Goal: Navigation & Orientation: Understand site structure

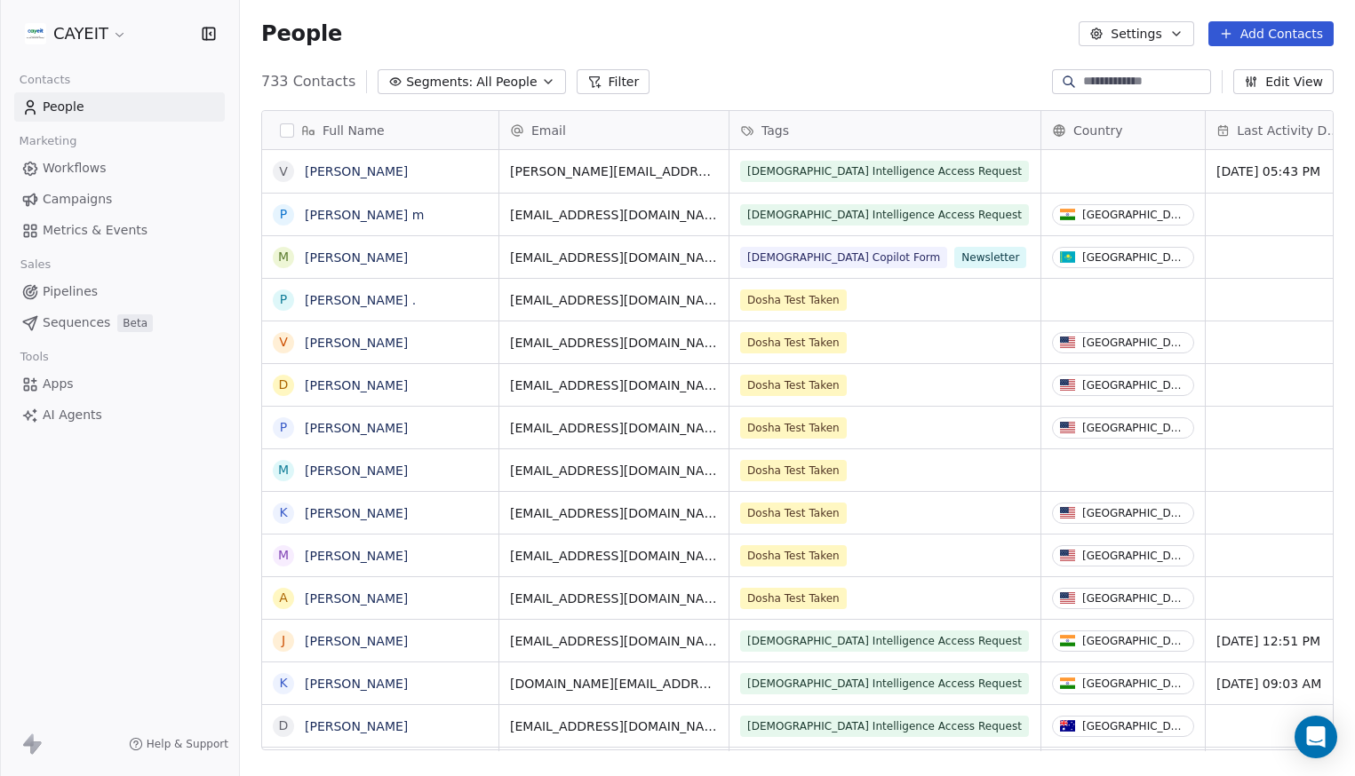
scroll to position [670, 1102]
click at [67, 38] on html "CAYEIT Contacts People Marketing Workflows Campaigns Metrics & Events Sales Pip…" at bounding box center [677, 388] width 1355 height 776
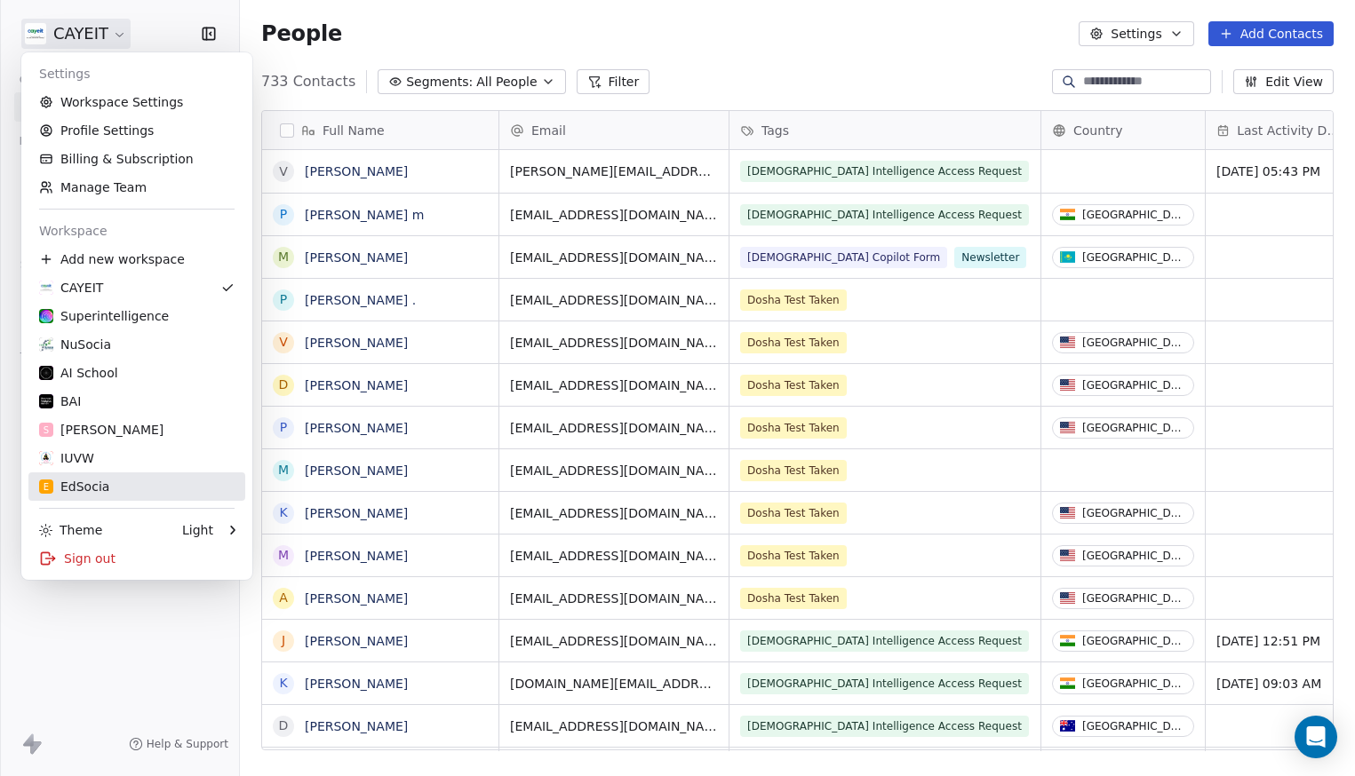
click at [117, 498] on link "E EdSocia" at bounding box center [136, 487] width 217 height 28
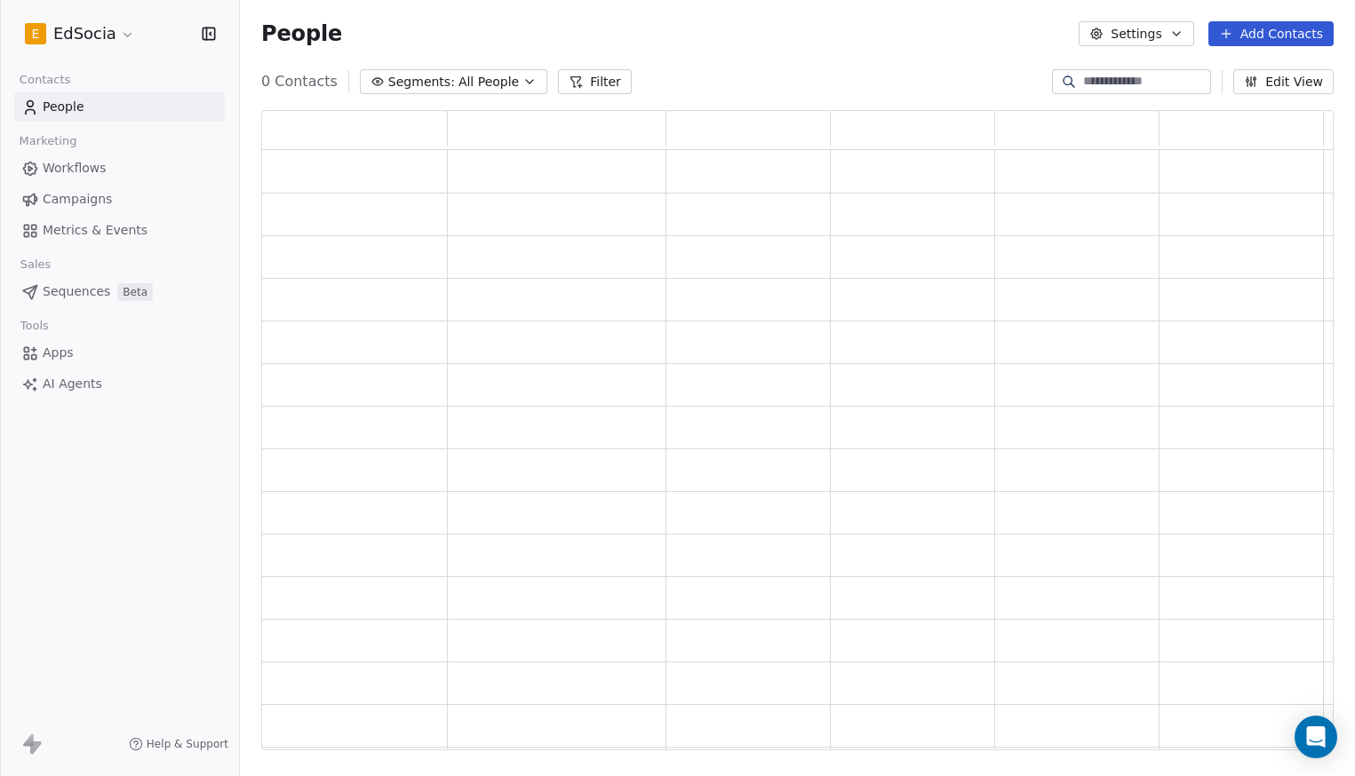
scroll to position [627, 1059]
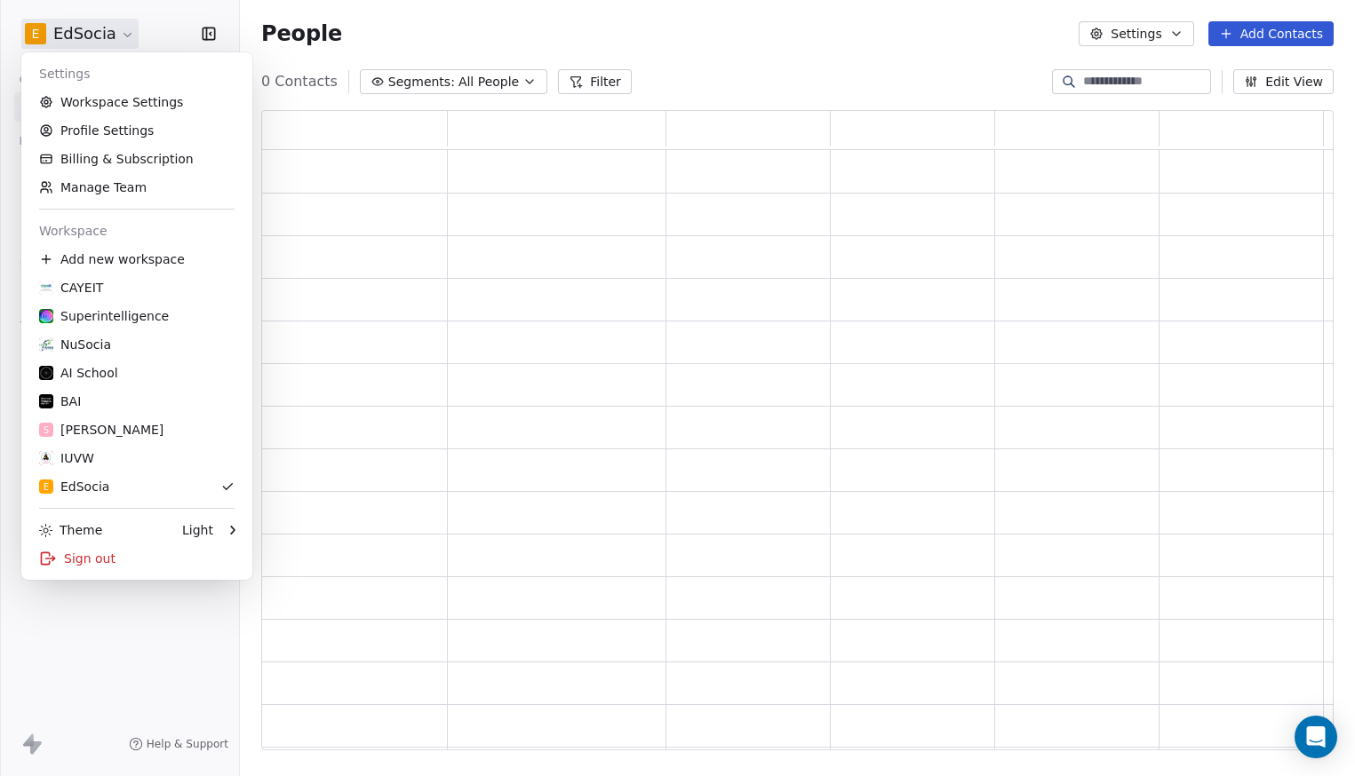
click at [94, 41] on html "E EdSocia Contacts People Marketing Workflows Campaigns Metrics & Events Sales …" at bounding box center [677, 388] width 1355 height 776
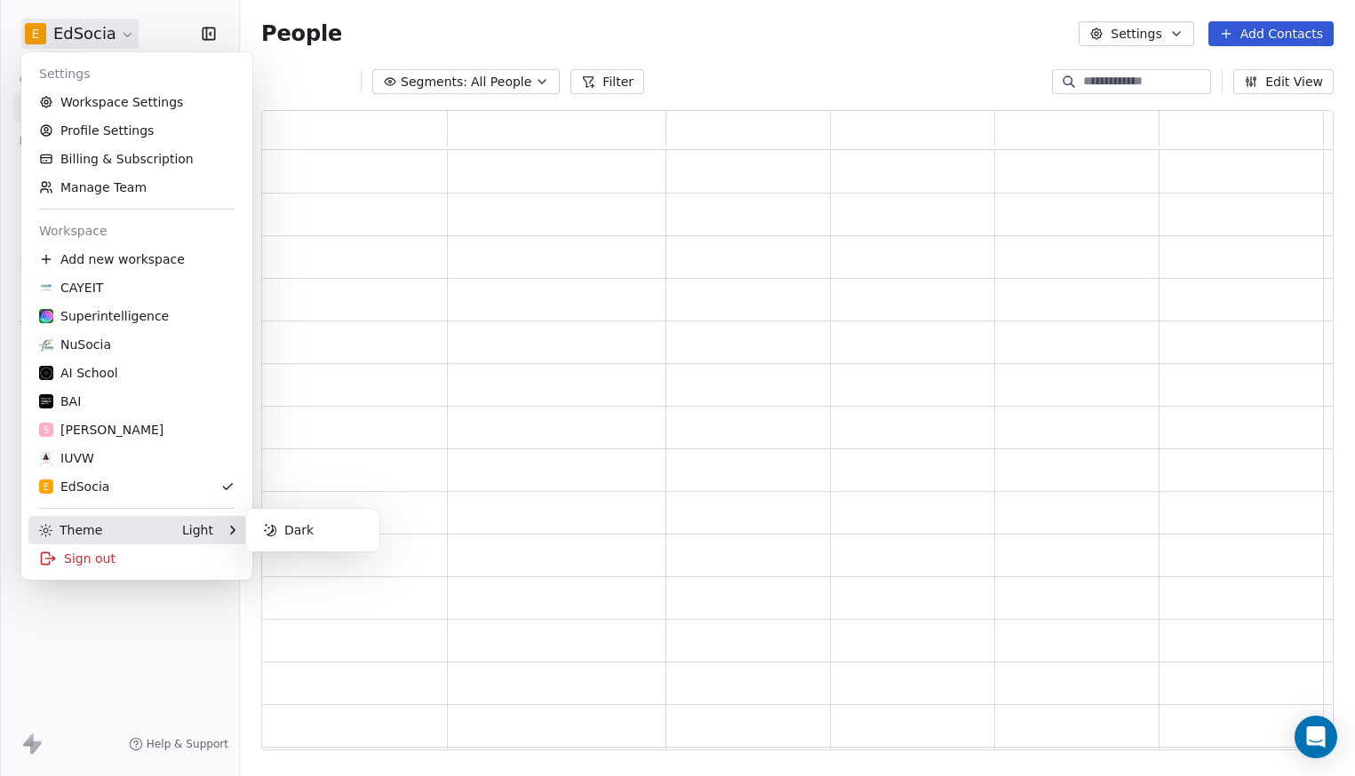
click at [163, 529] on div "Theme Light" at bounding box center [126, 530] width 174 height 18
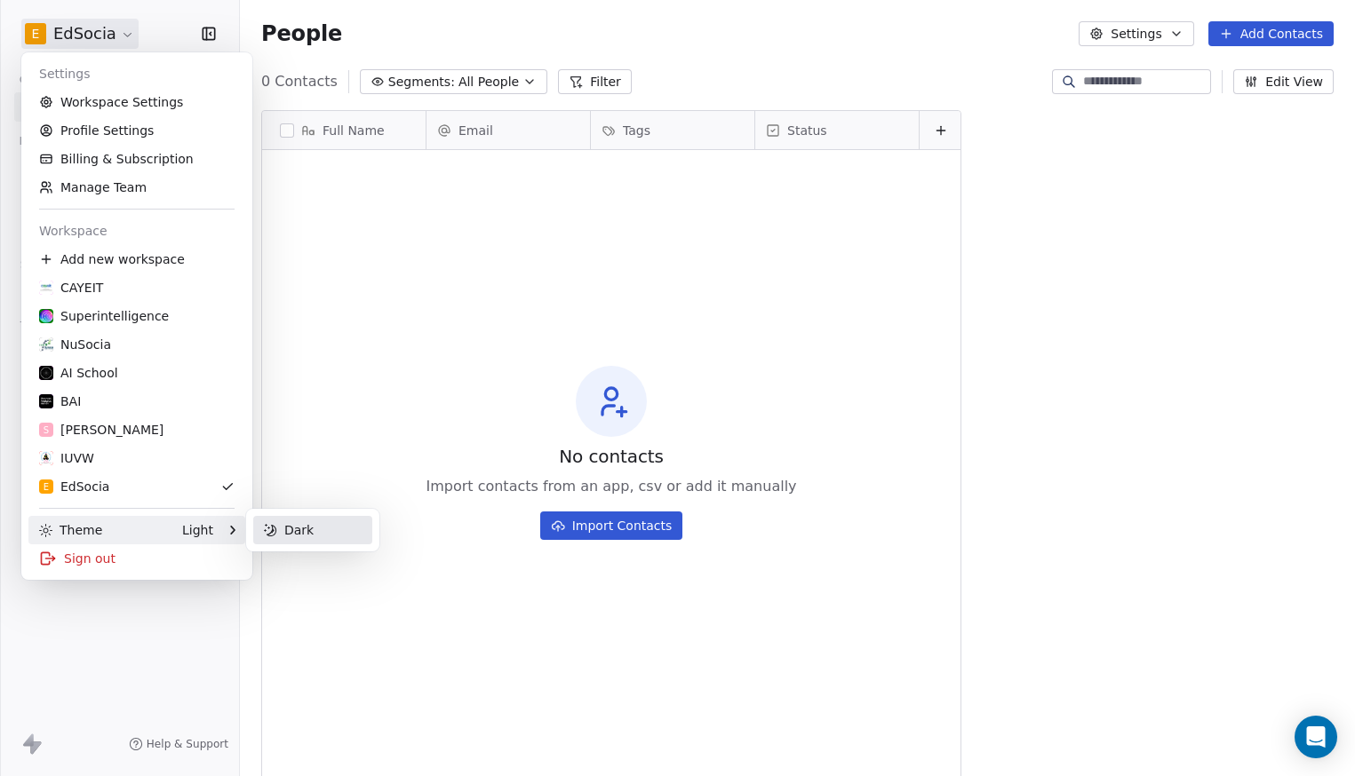
scroll to position [670, 1102]
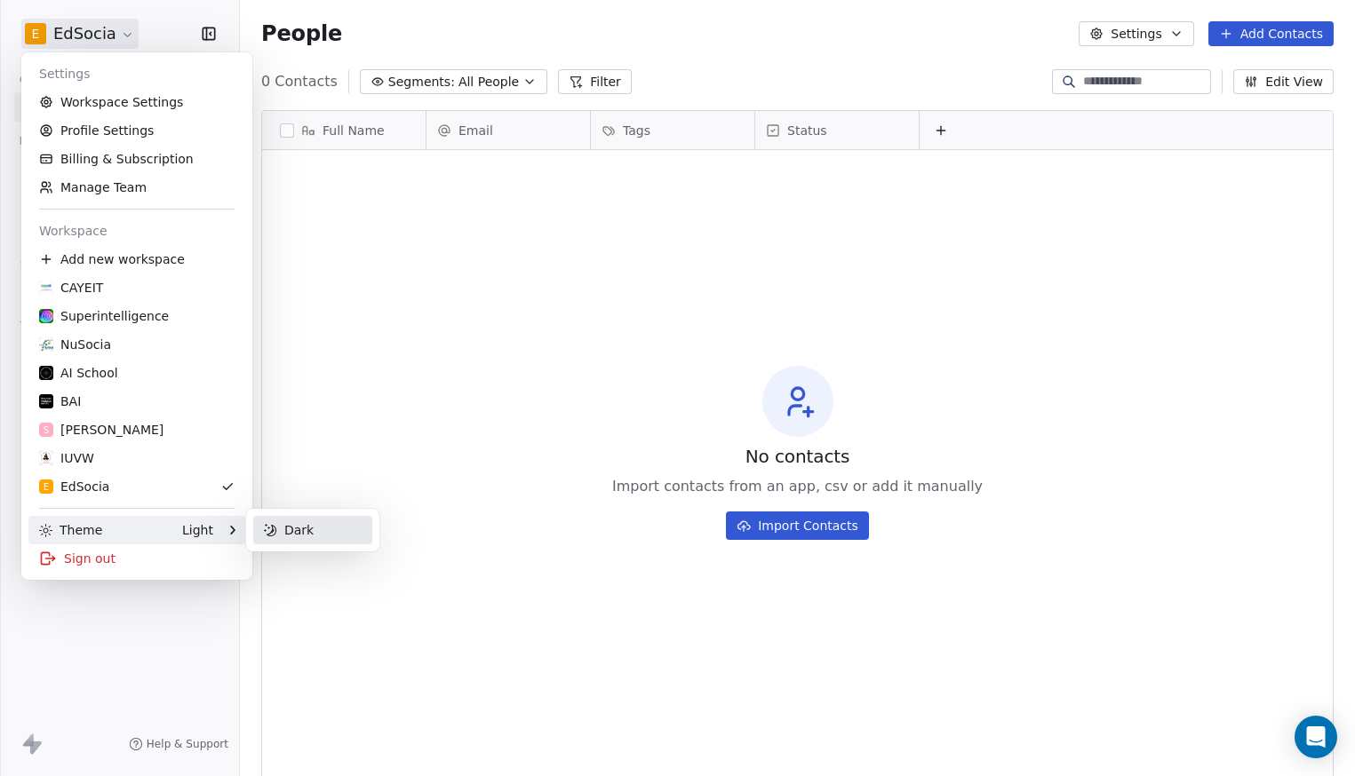
click at [309, 533] on div "Dark" at bounding box center [312, 530] width 119 height 28
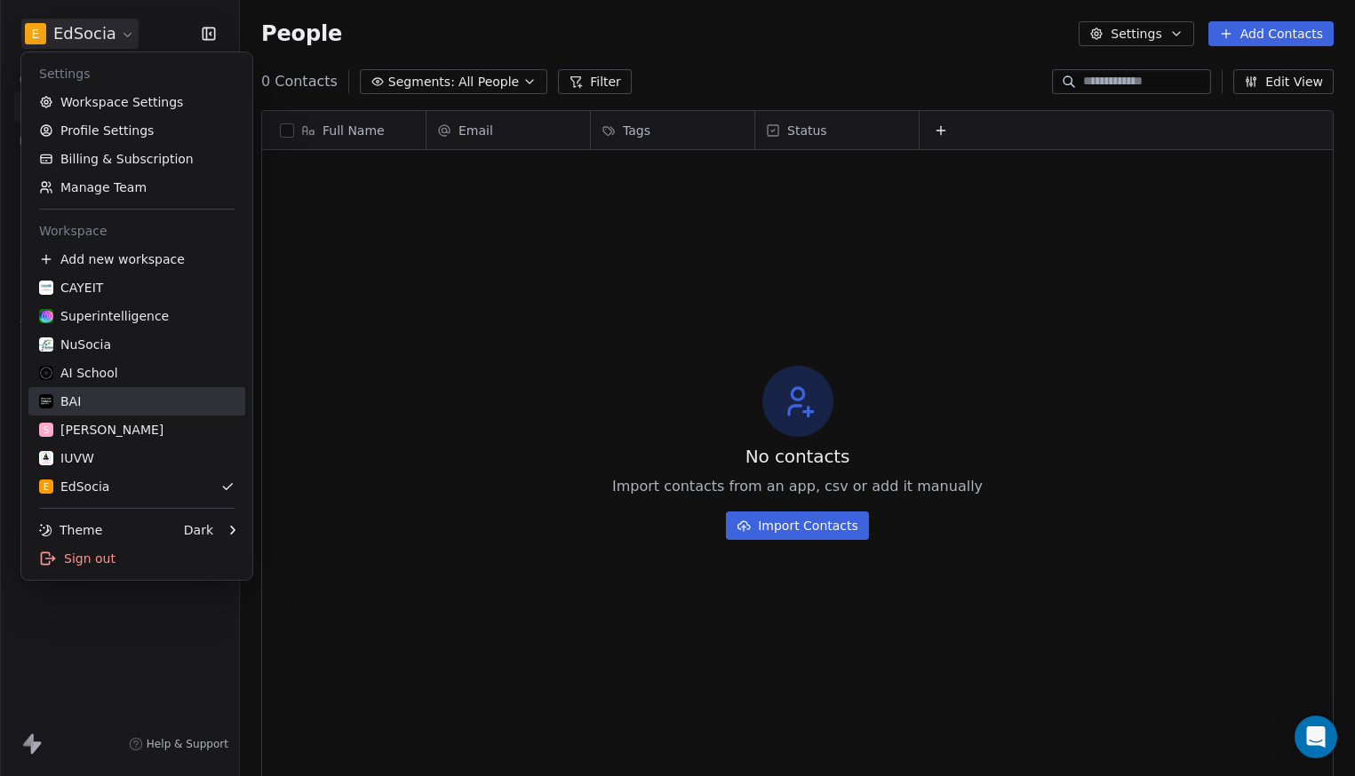
click at [135, 405] on div "BAI" at bounding box center [136, 402] width 195 height 18
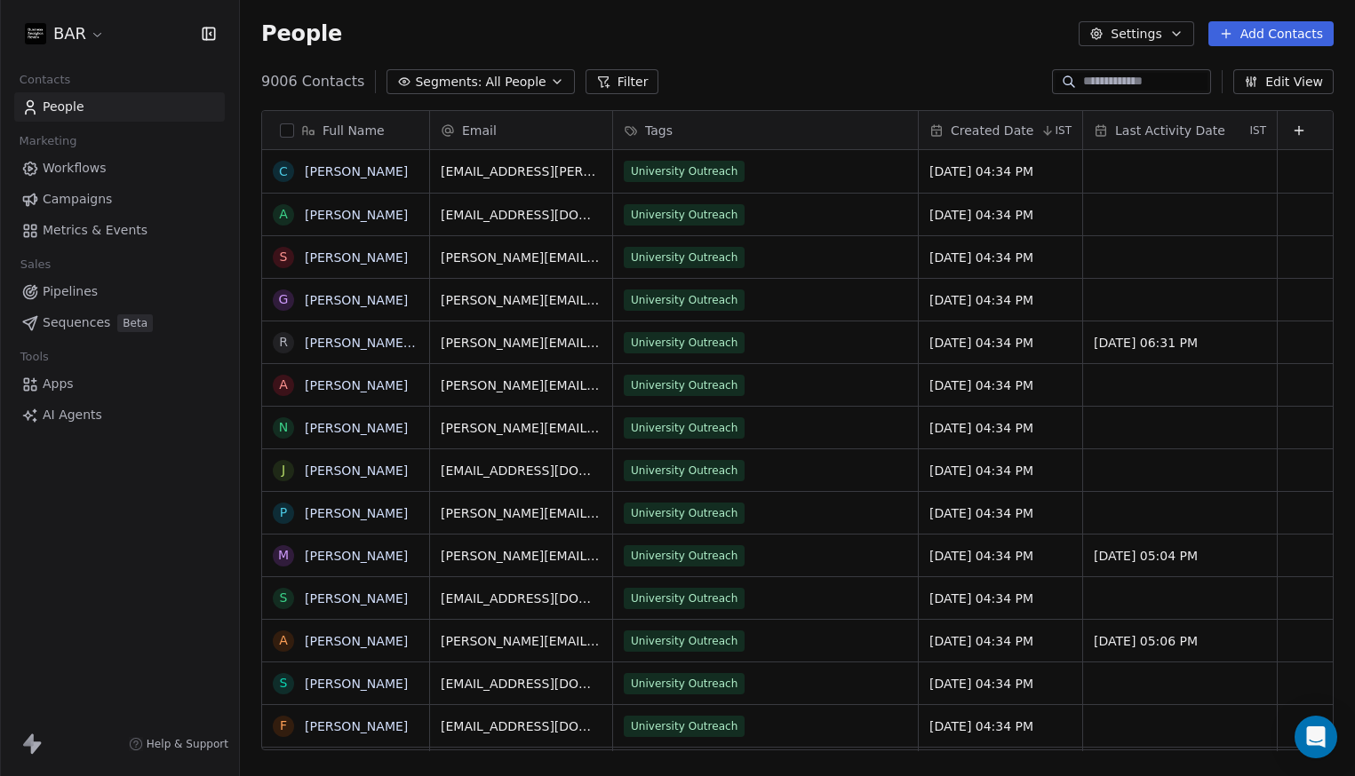
scroll to position [670, 1102]
click at [98, 208] on span "Campaigns" at bounding box center [77, 199] width 69 height 19
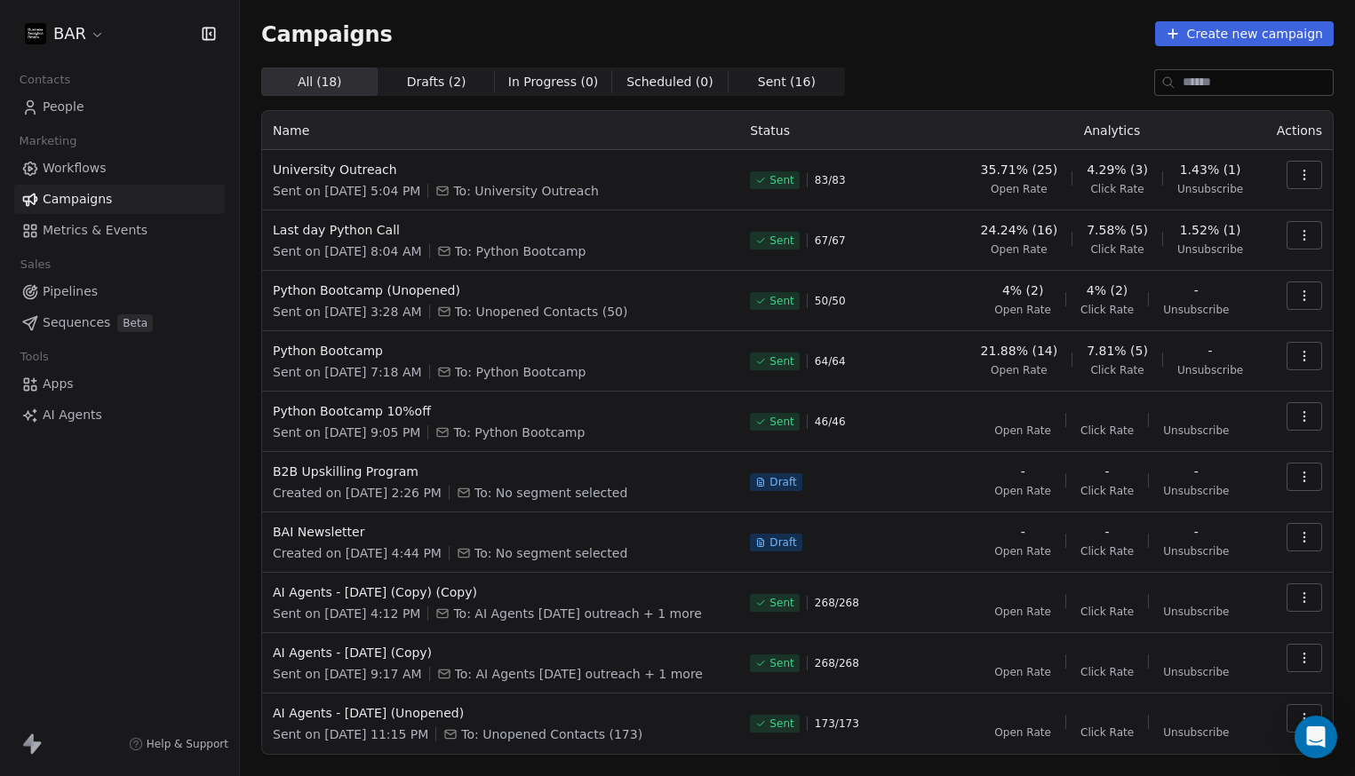
click at [217, 31] on icon "button" at bounding box center [209, 34] width 18 height 18
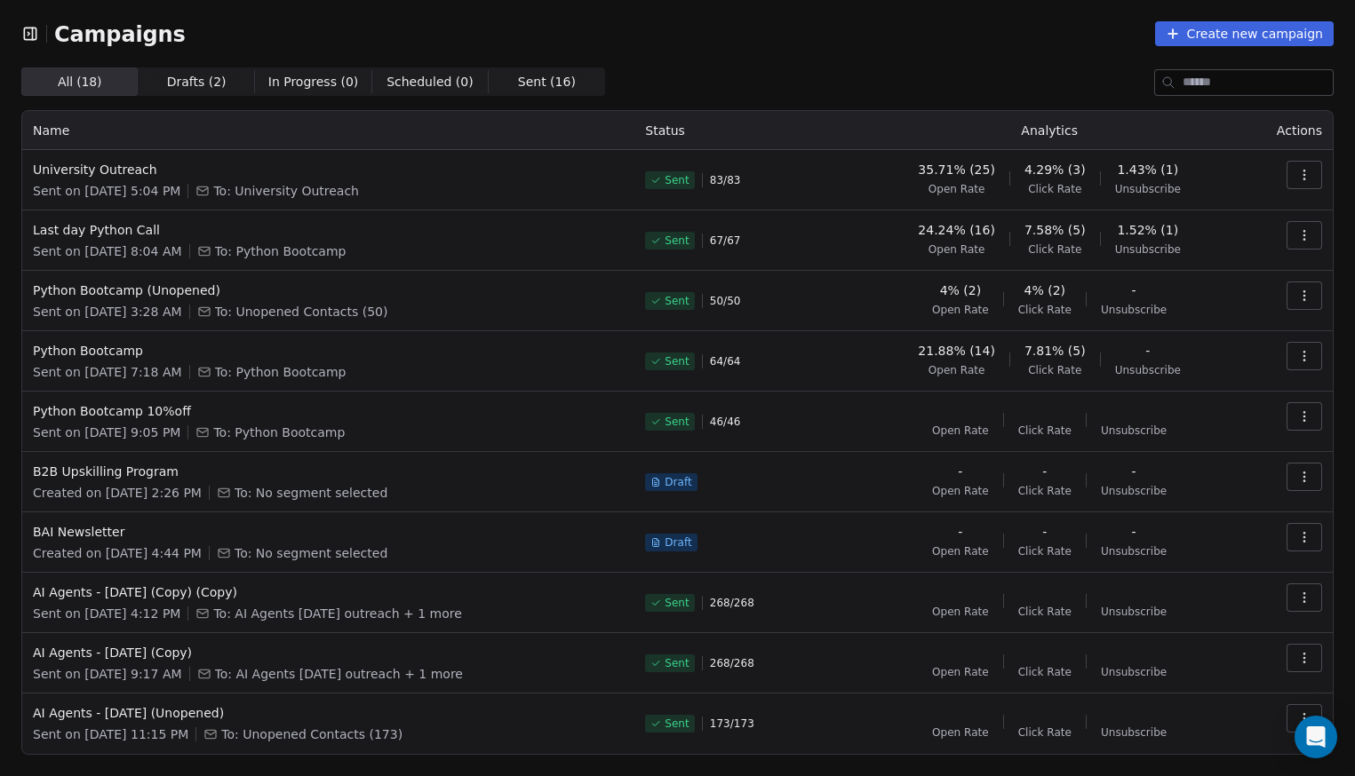
click at [24, 31] on icon "button" at bounding box center [30, 34] width 12 height 12
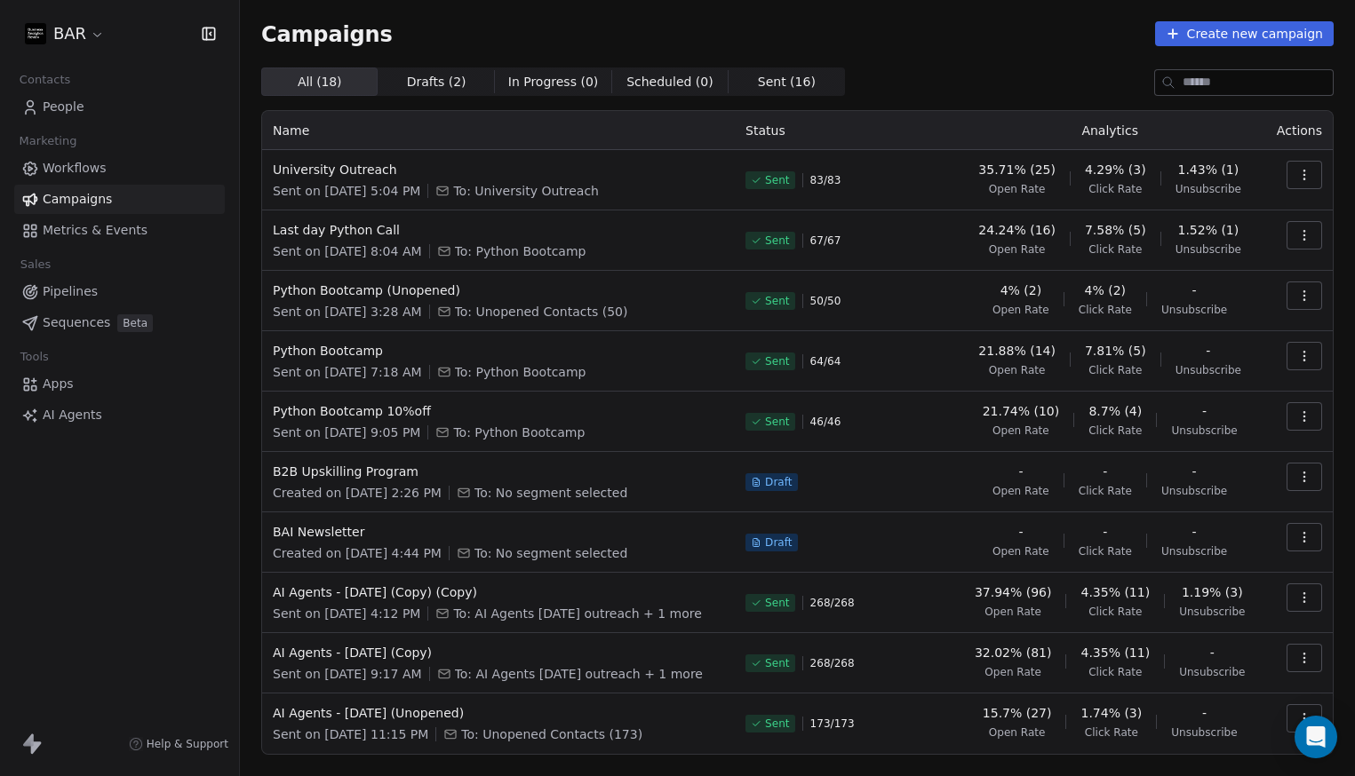
click at [128, 115] on link "People" at bounding box center [119, 106] width 211 height 29
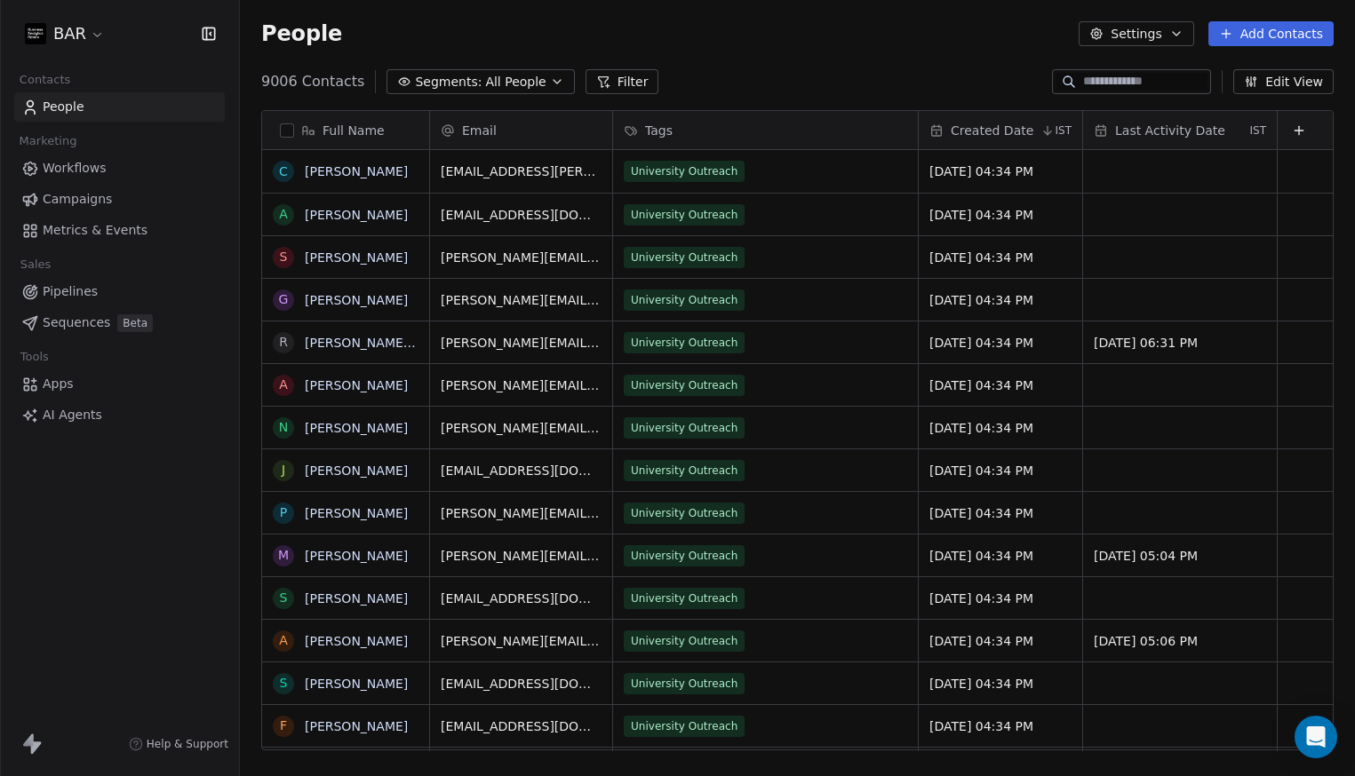
scroll to position [670, 1102]
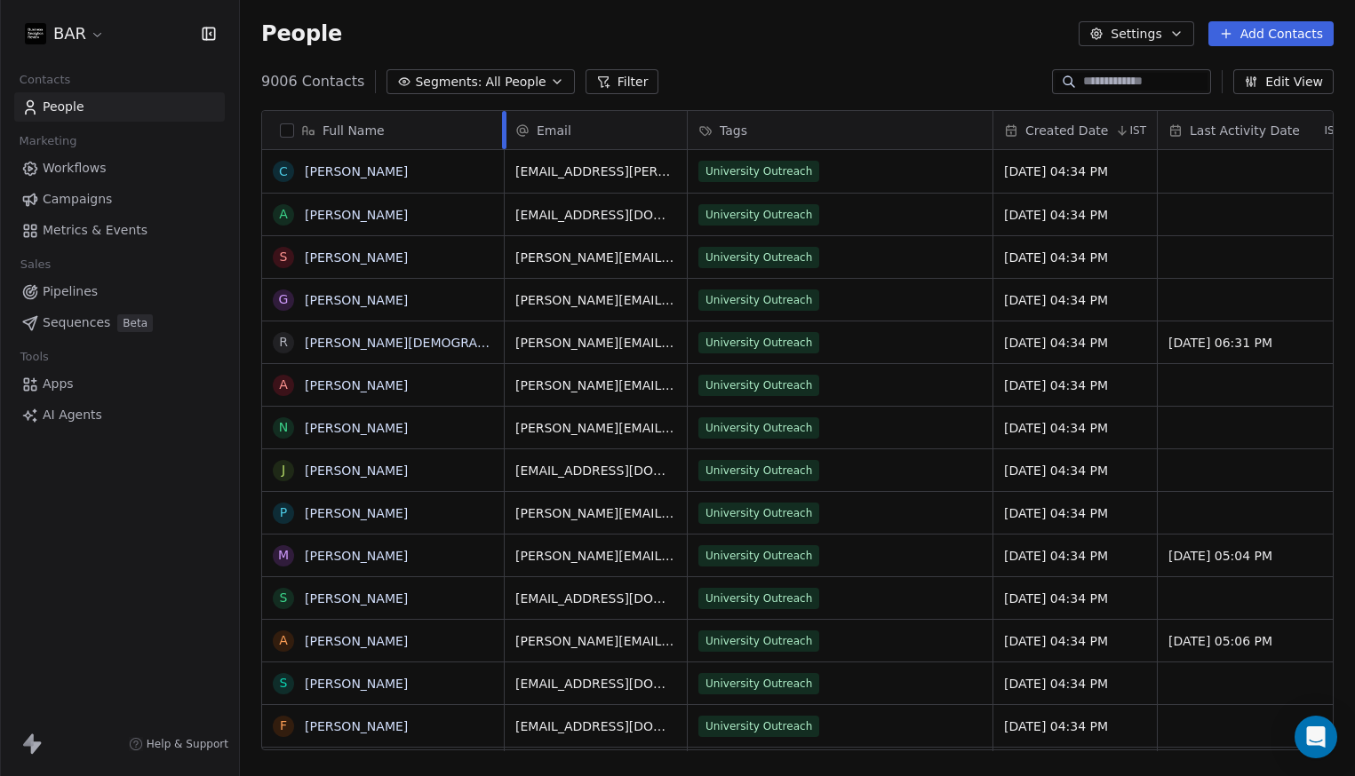
drag, startPoint x: 431, startPoint y: 117, endPoint x: 504, endPoint y: 123, distance: 73.1
click at [505, 123] on div at bounding box center [504, 130] width 4 height 38
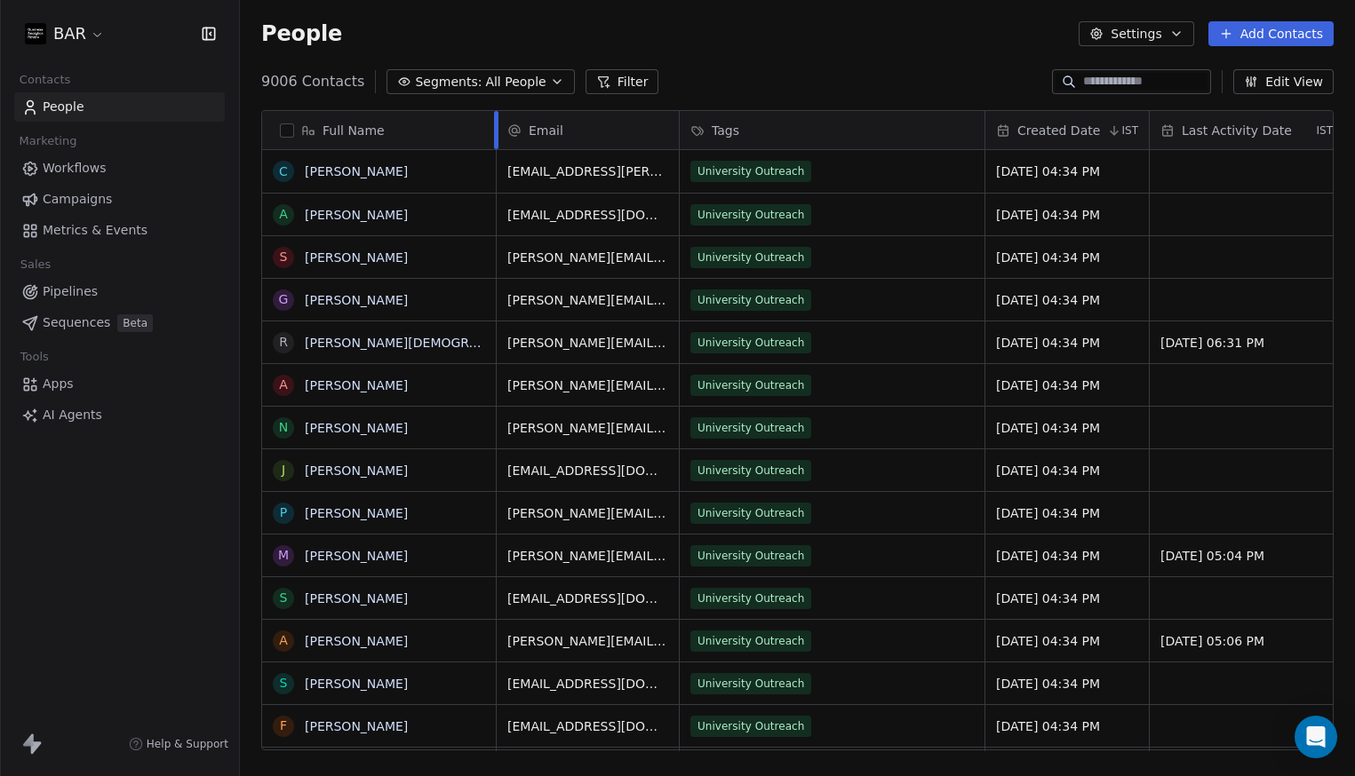
click at [496, 124] on div at bounding box center [496, 130] width 4 height 38
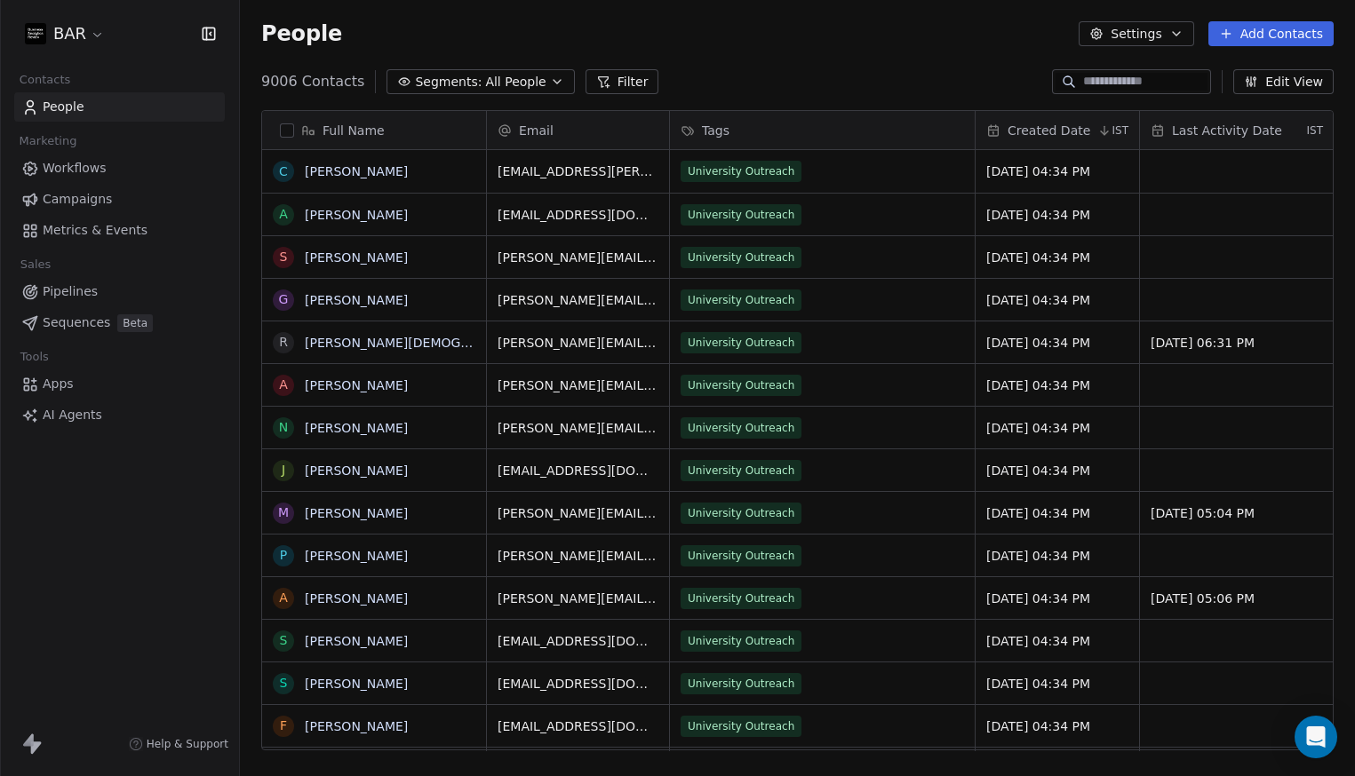
click at [69, 219] on link "Metrics & Events" at bounding box center [119, 230] width 211 height 29
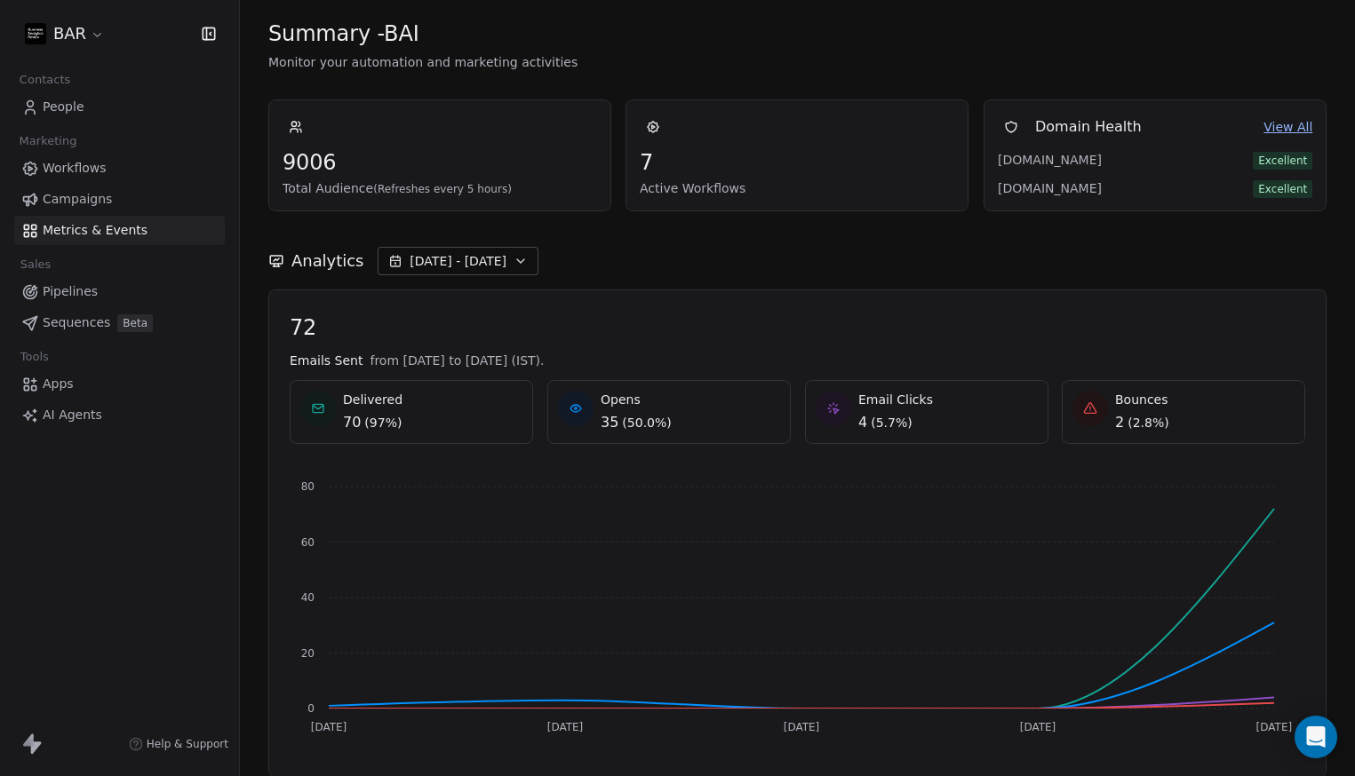
click at [43, 101] on span "People" at bounding box center [64, 107] width 42 height 19
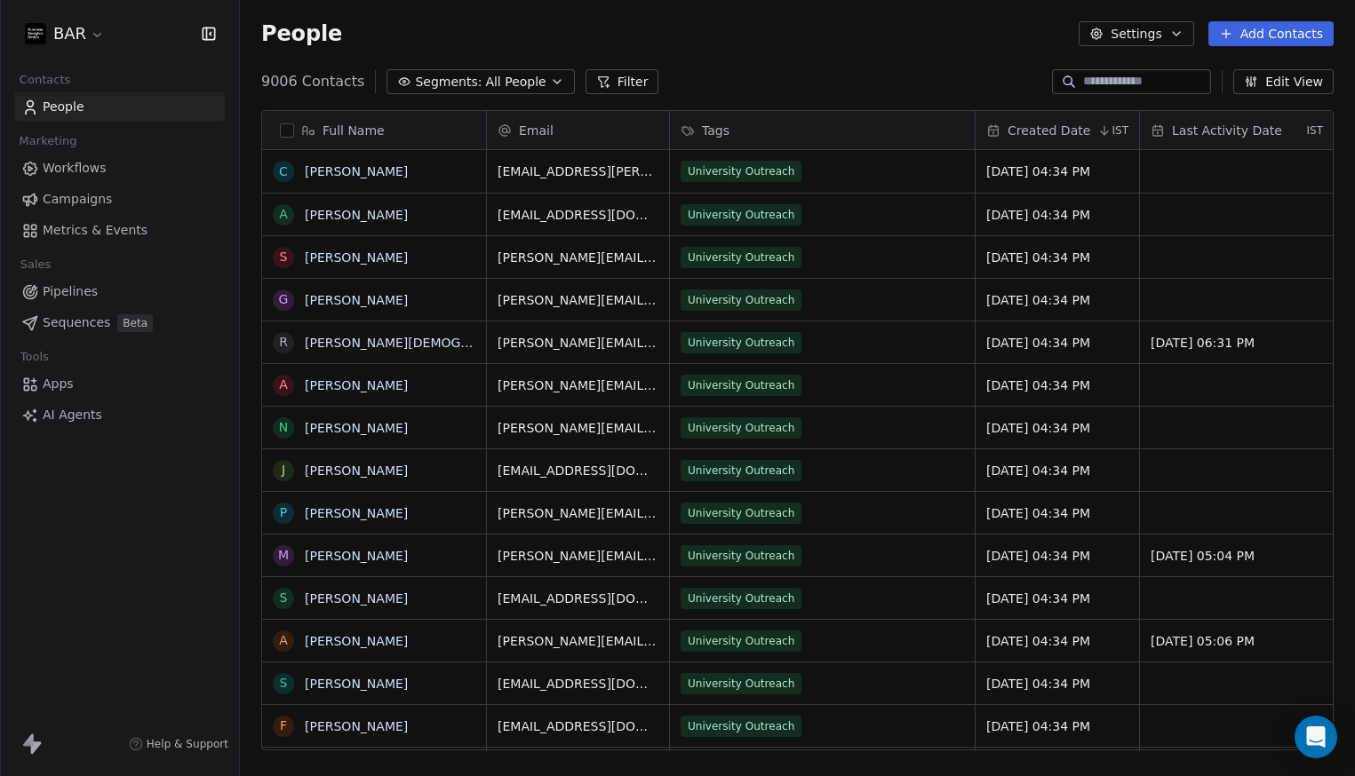
click at [47, 38] on html "BAR Contacts People Marketing Workflows Campaigns Metrics & Events Sales Pipeli…" at bounding box center [677, 388] width 1355 height 776
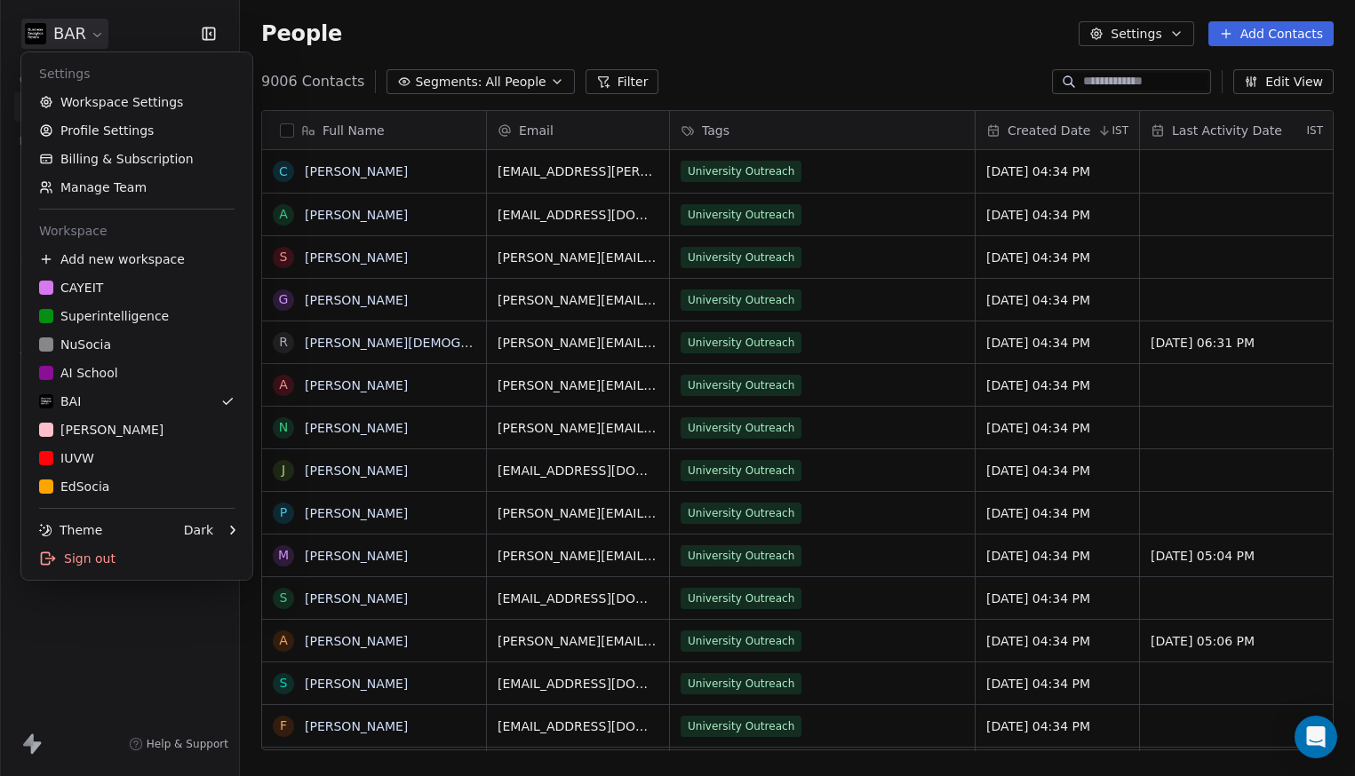
scroll to position [670, 1102]
click at [113, 337] on div "NuSocia" at bounding box center [136, 345] width 195 height 18
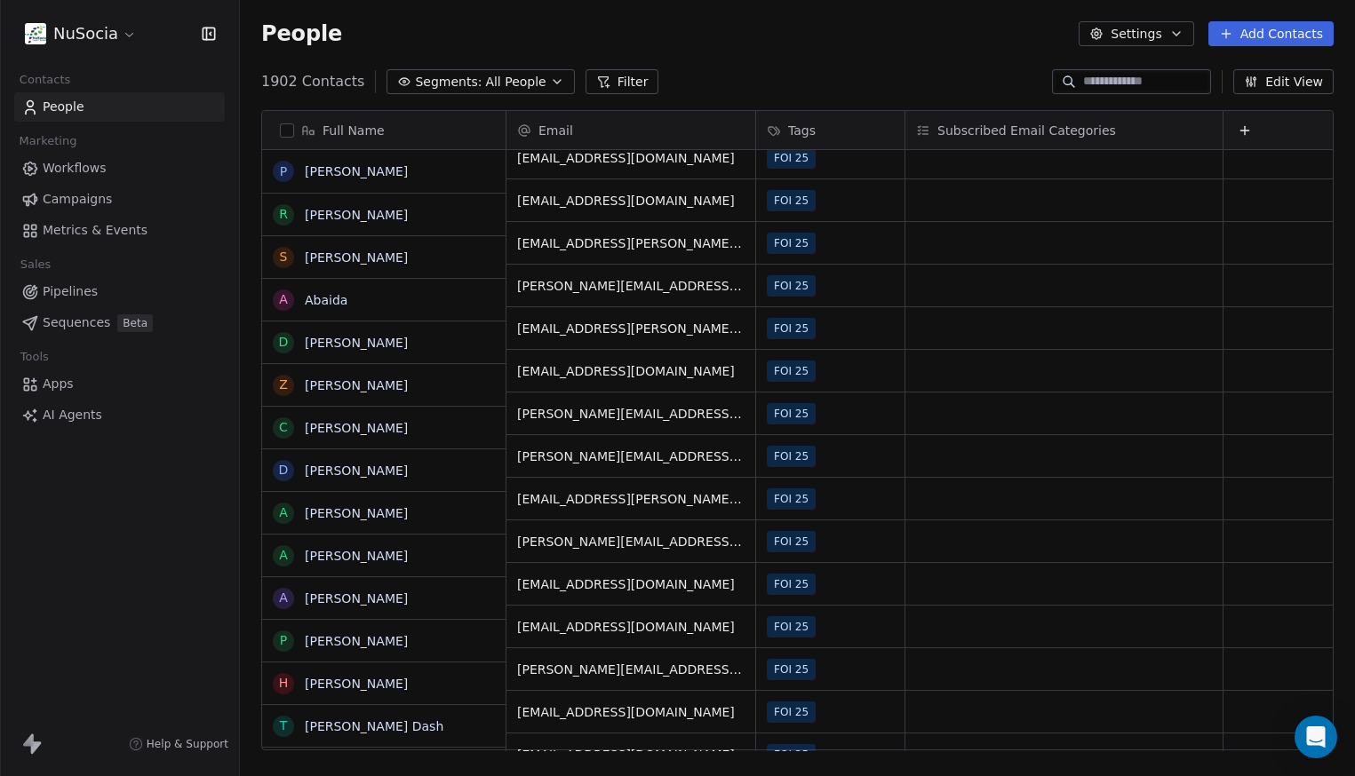
scroll to position [272, 0]
